Goal: Task Accomplishment & Management: Manage account settings

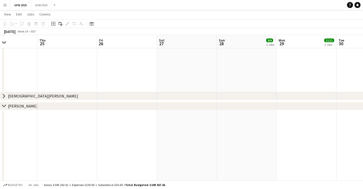
scroll to position [301, 0]
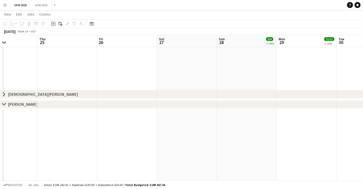
click at [4, 94] on icon "chevron-right" at bounding box center [4, 94] width 4 height 4
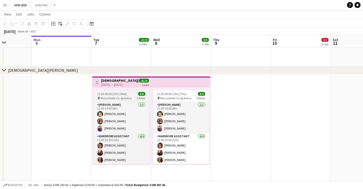
scroll to position [326, 0]
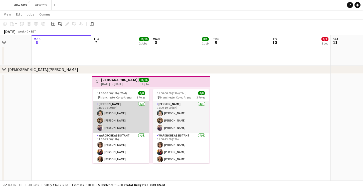
click at [121, 115] on app-card-role "[PERSON_NAME] [DATE] 11:00-19:00 (8h) [PERSON_NAME] [PERSON_NAME] [PERSON_NAME]" at bounding box center [121, 117] width 56 height 32
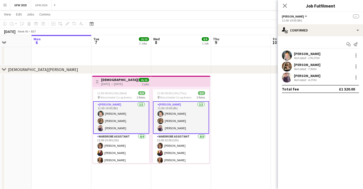
click at [312, 56] on div "[PERSON_NAME]" at bounding box center [307, 54] width 27 height 5
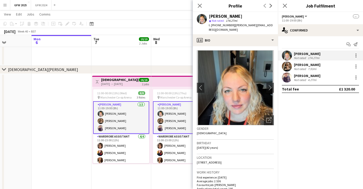
click at [310, 64] on div "[PERSON_NAME]" at bounding box center [307, 65] width 27 height 5
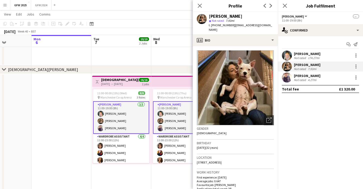
click at [303, 78] on div "[PERSON_NAME]" at bounding box center [307, 76] width 27 height 5
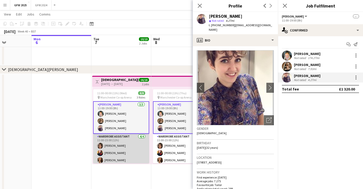
click at [123, 146] on app-card-role "Wardrobe Assistant [DATE] 11:00-23:00 (12h) [PERSON_NAME] [PERSON_NAME] [PERSON…" at bounding box center [121, 153] width 56 height 39
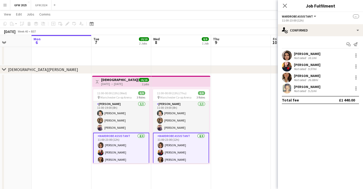
click at [309, 66] on div "[PERSON_NAME]" at bounding box center [307, 65] width 27 height 5
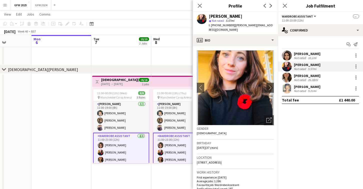
click at [310, 78] on div "26.08mi" at bounding box center [313, 80] width 12 height 4
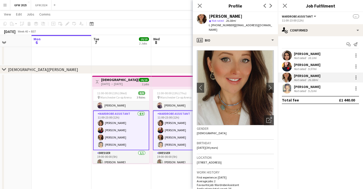
scroll to position [24, 0]
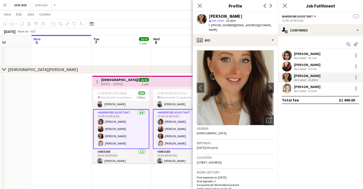
click at [319, 90] on div "[PERSON_NAME] Not rated 5.21mi" at bounding box center [320, 89] width 85 height 10
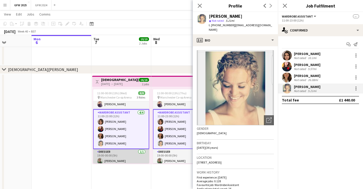
click at [132, 157] on app-card-role "Dresser [DATE] 19:00-00:00 (5h) [PERSON_NAME]" at bounding box center [121, 157] width 56 height 17
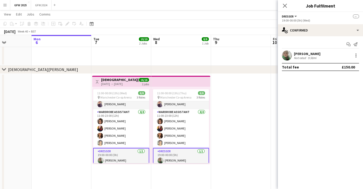
click at [321, 57] on div "[PERSON_NAME] Not rated 9.58mi" at bounding box center [320, 56] width 85 height 10
